Goal: Understand process/instructions: Learn how to perform a task or action

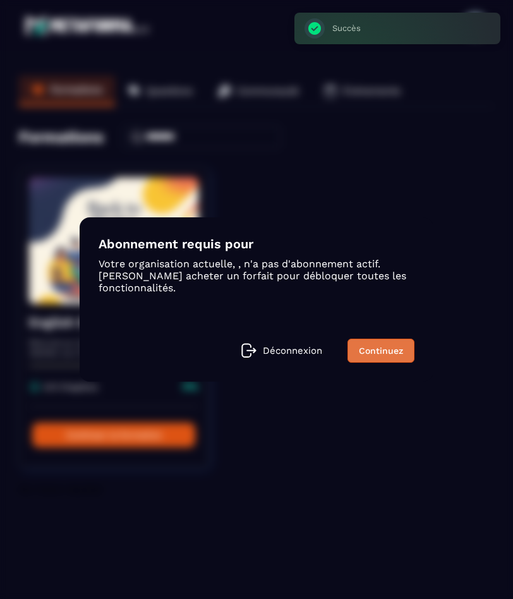
click at [369, 347] on link "Continuez" at bounding box center [380, 351] width 67 height 24
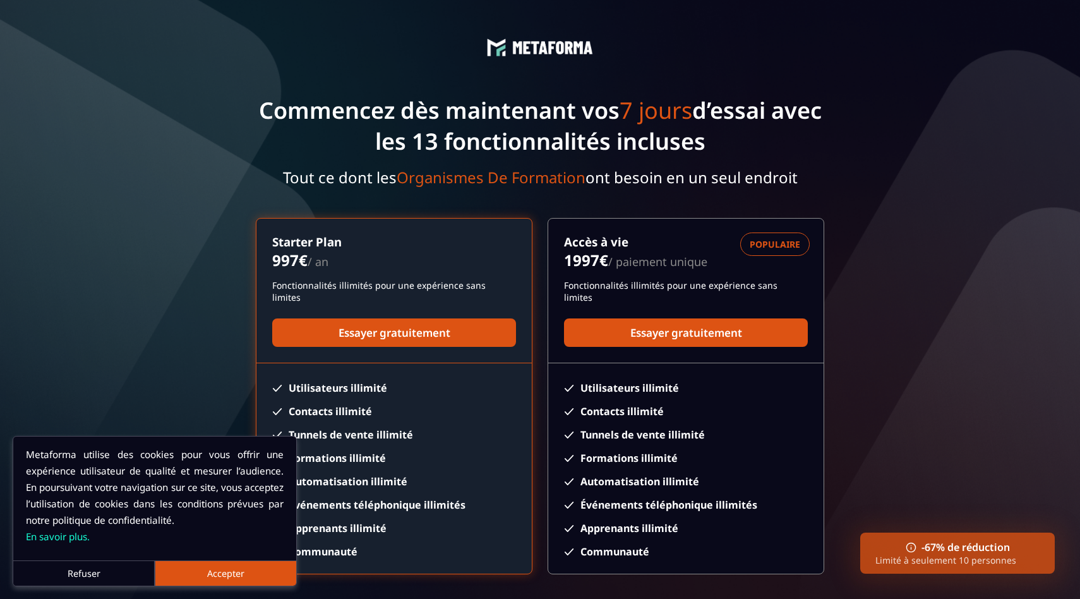
click at [116, 569] on button "Refuser" at bounding box center [84, 572] width 142 height 25
